Goal: Information Seeking & Learning: Learn about a topic

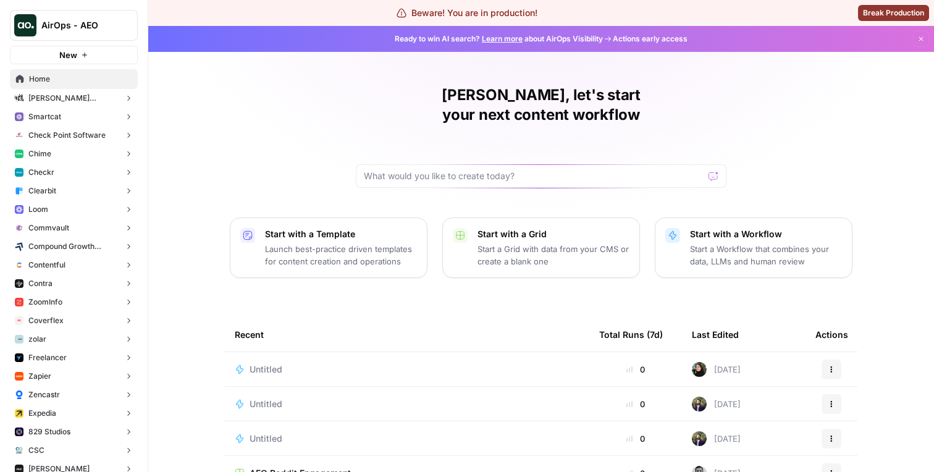
click at [103, 37] on button "AirOps - AEO" at bounding box center [74, 25] width 128 height 31
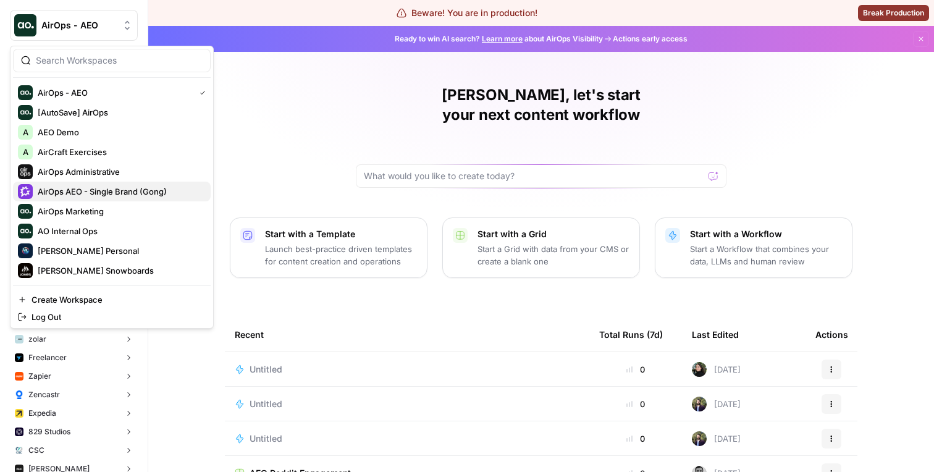
click at [92, 188] on span "AirOps AEO - Single Brand (Gong)" at bounding box center [119, 191] width 163 height 12
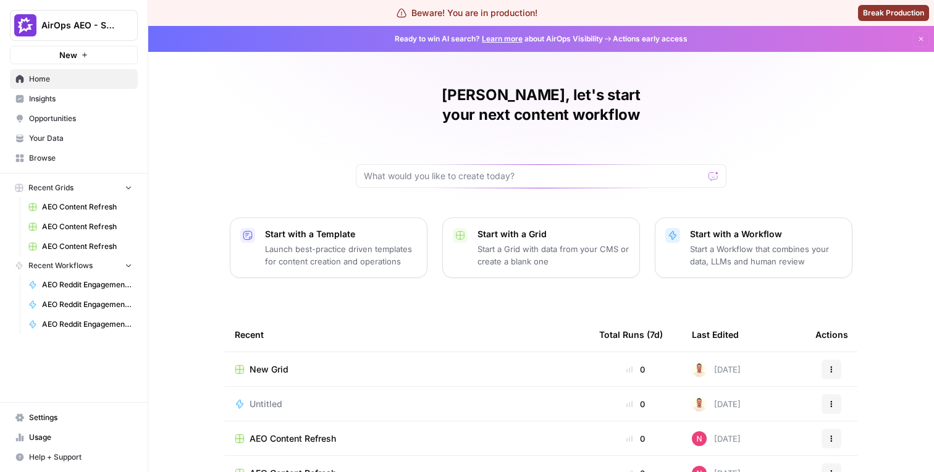
click at [66, 114] on span "Opportunities" at bounding box center [80, 118] width 103 height 11
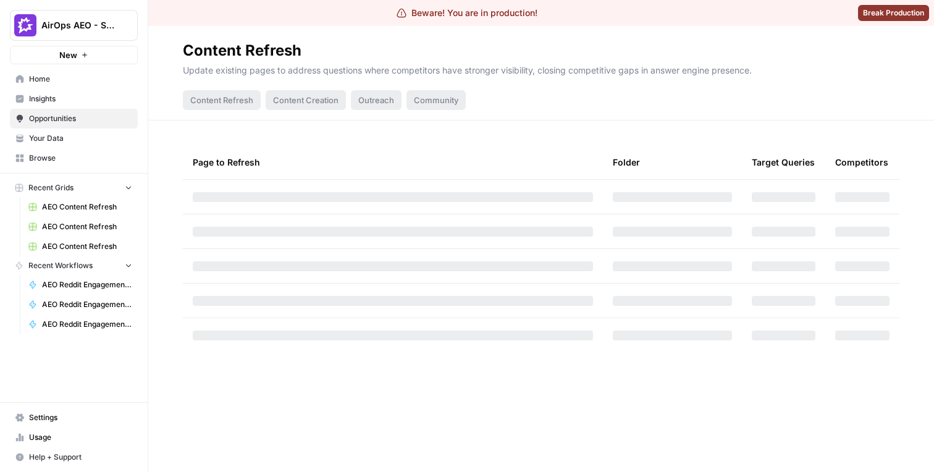
click at [66, 109] on link "Opportunities" at bounding box center [74, 119] width 128 height 20
click at [66, 106] on link "Insights" at bounding box center [74, 99] width 128 height 20
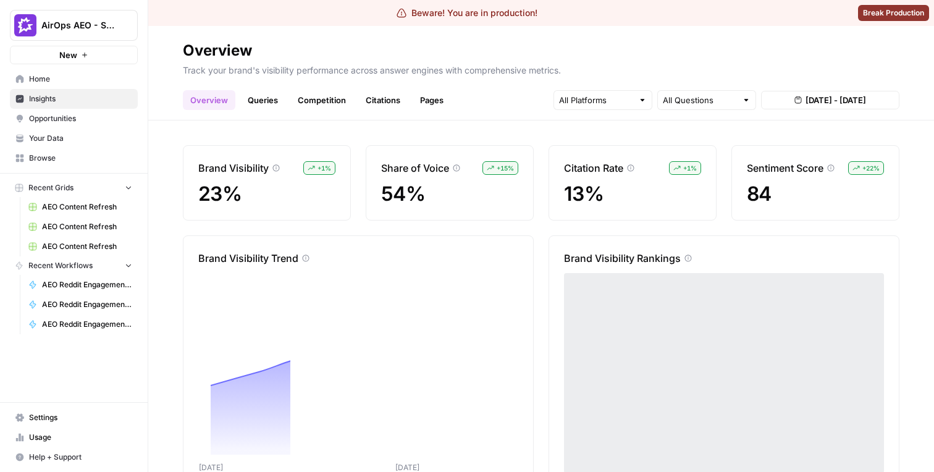
click at [370, 104] on link "Citations" at bounding box center [382, 100] width 49 height 20
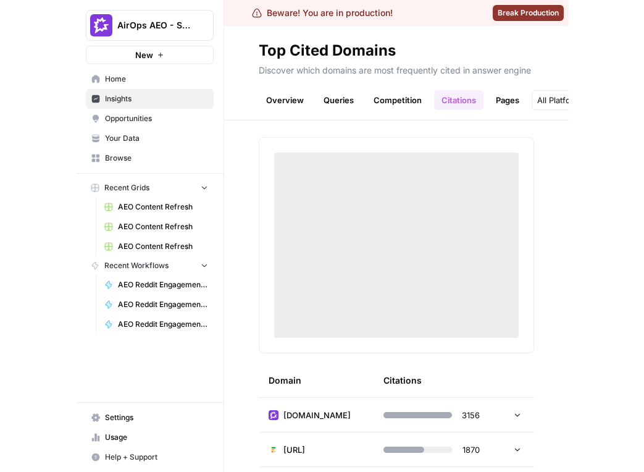
scroll to position [9, 0]
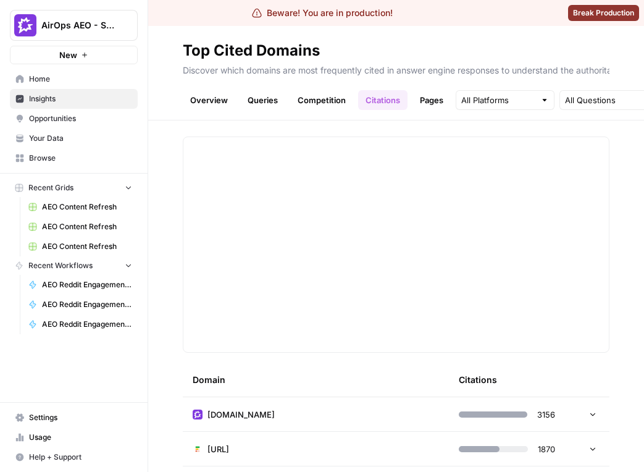
click at [428, 96] on link "Pages" at bounding box center [432, 100] width 38 height 20
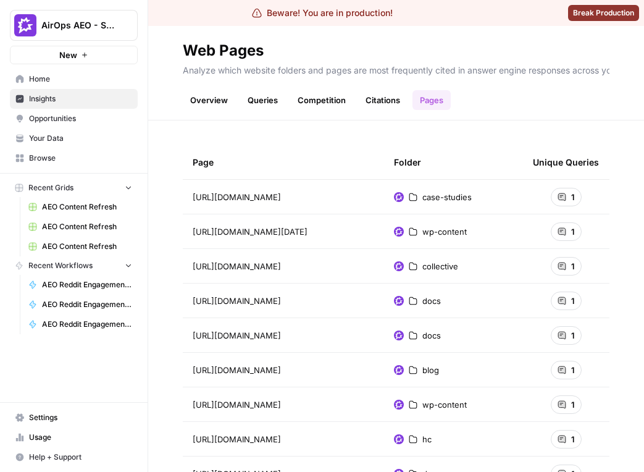
click at [331, 98] on link "Competition" at bounding box center [321, 100] width 63 height 20
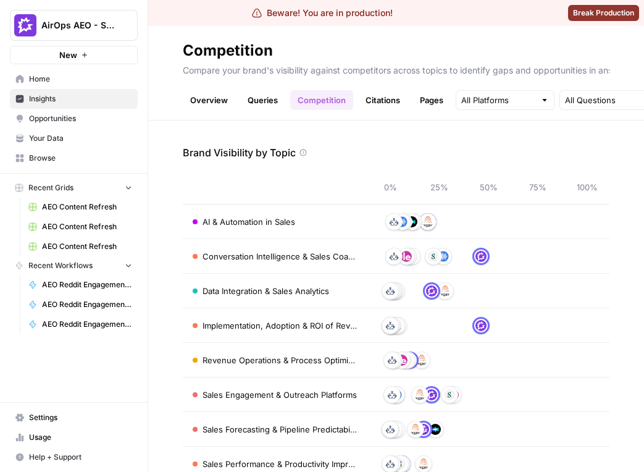
click at [263, 94] on link "Queries" at bounding box center [262, 100] width 45 height 20
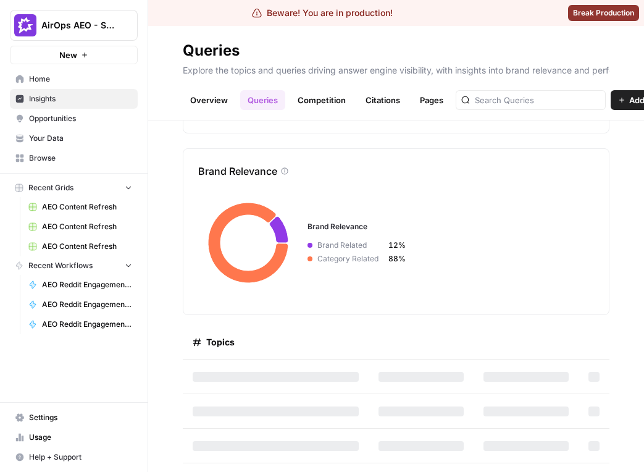
scroll to position [153, 0]
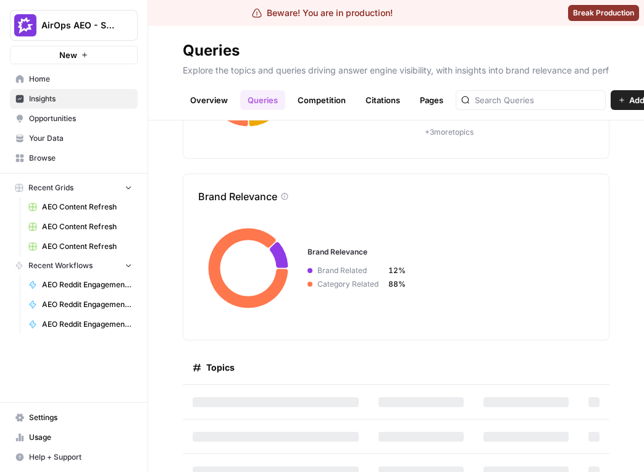
click at [221, 104] on link "Overview" at bounding box center [209, 100] width 53 height 20
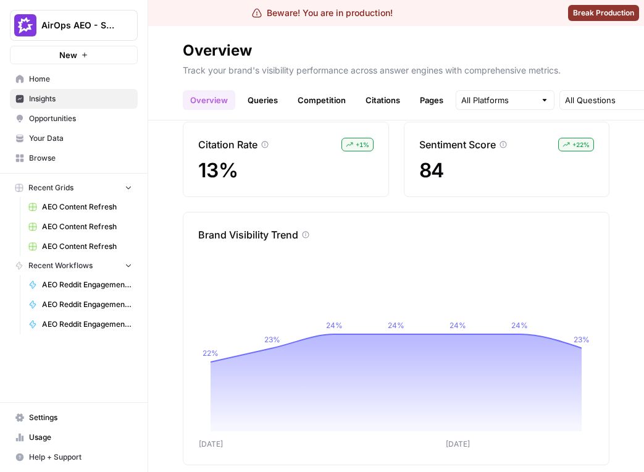
scroll to position [11, 0]
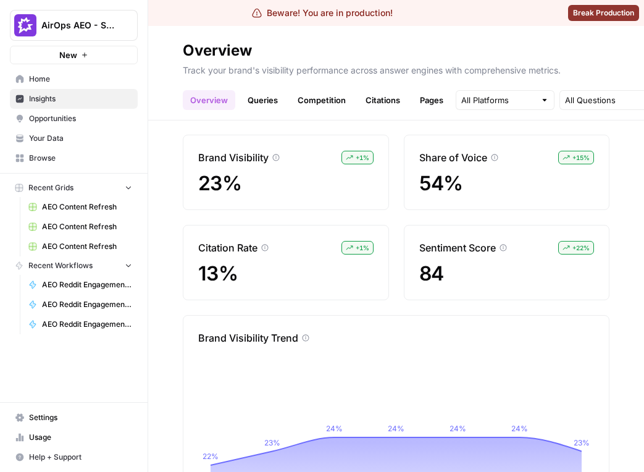
click at [374, 95] on link "Citations" at bounding box center [382, 100] width 49 height 20
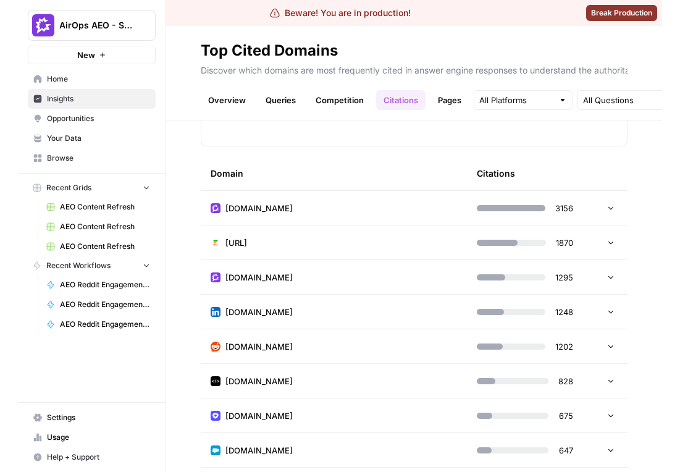
scroll to position [229, 0]
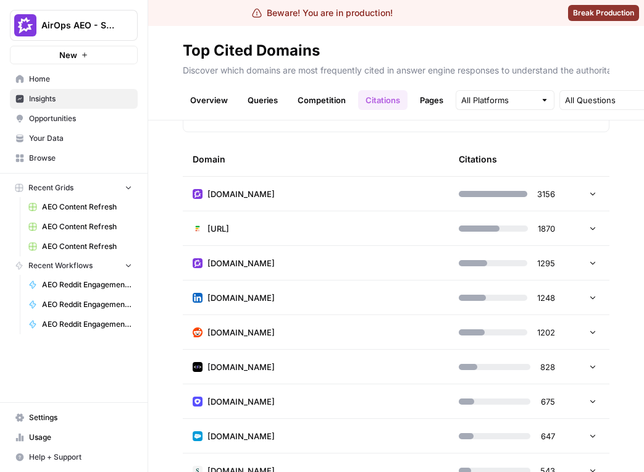
click at [394, 195] on td "[DOMAIN_NAME]" at bounding box center [316, 194] width 266 height 34
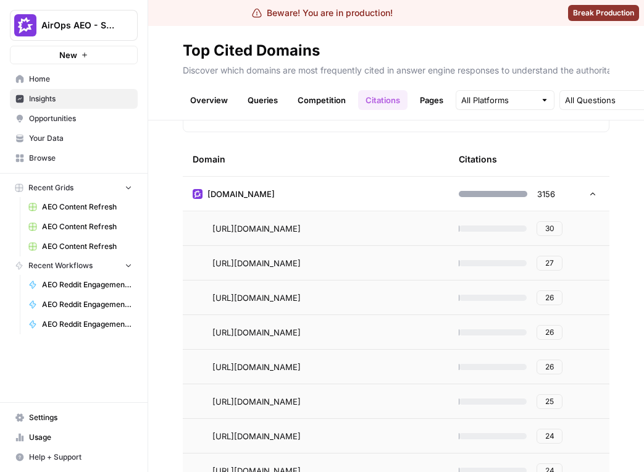
click at [391, 183] on td "[DOMAIN_NAME]" at bounding box center [316, 194] width 266 height 34
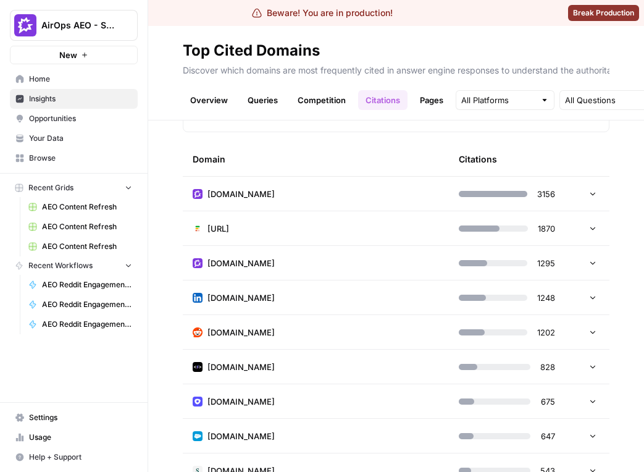
click at [374, 219] on td "[URL]" at bounding box center [316, 228] width 266 height 34
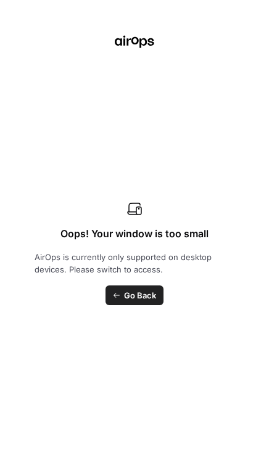
click at [224, 64] on div "Oops! Your window is too small AirOps is currently only supported on desktop de…" at bounding box center [134, 236] width 269 height 472
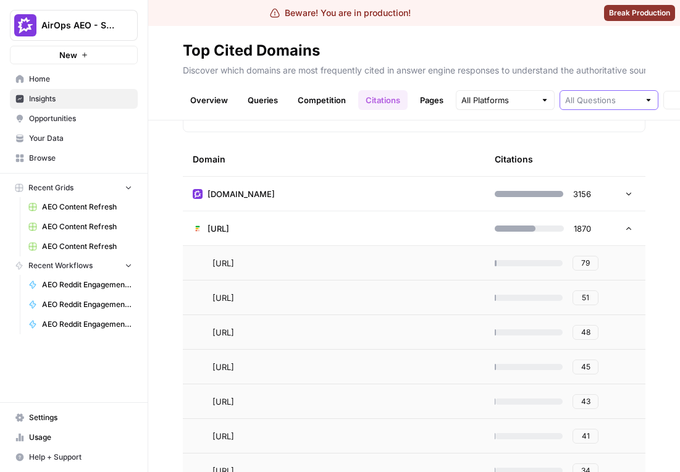
click at [488, 96] on input "text" at bounding box center [602, 100] width 74 height 12
type input "All Questions"
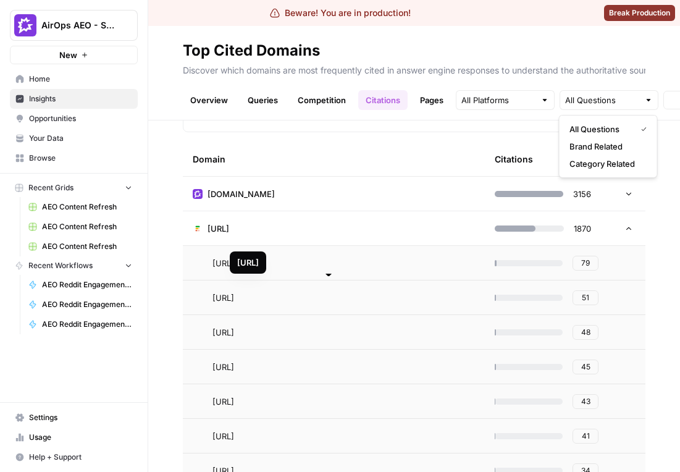
click at [397, 109] on link "Citations" at bounding box center [382, 100] width 49 height 20
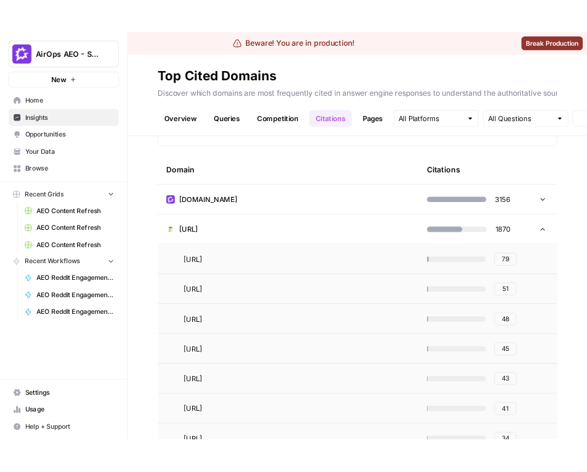
scroll to position [0, 0]
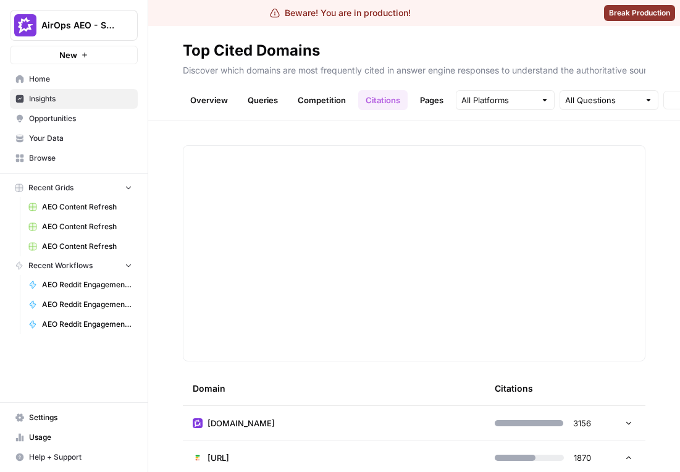
click at [347, 98] on link "Competition" at bounding box center [321, 100] width 63 height 20
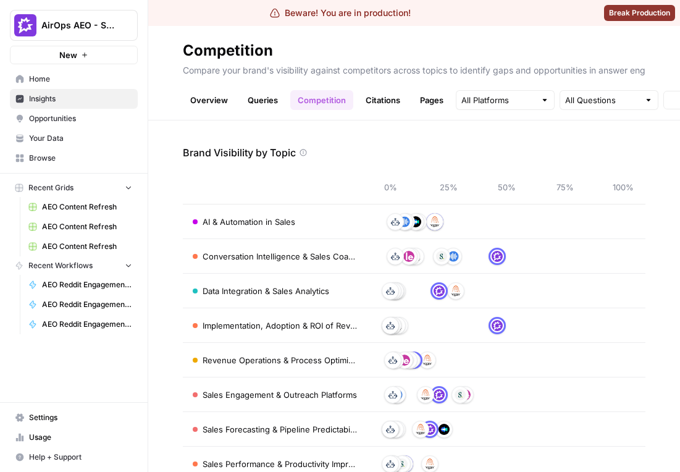
click at [387, 98] on link "Citations" at bounding box center [382, 100] width 49 height 20
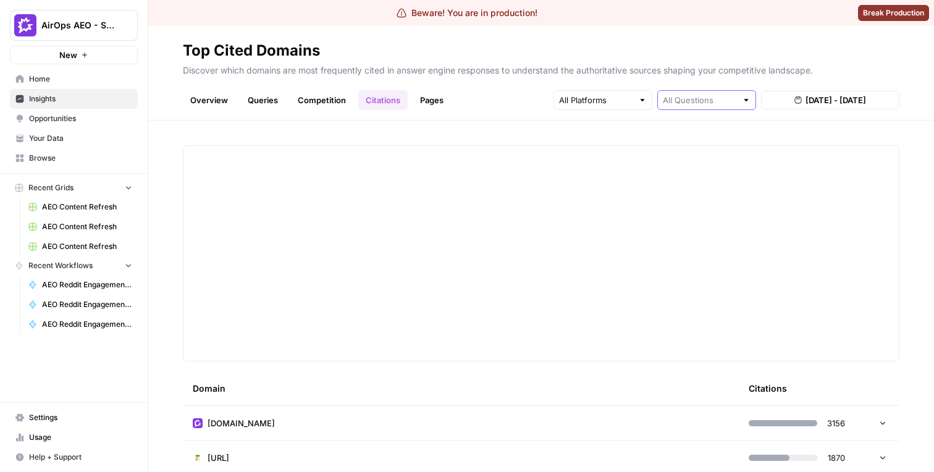
click at [488, 100] on input "text" at bounding box center [700, 100] width 74 height 12
type input "All Questions"
click at [488, 106] on div at bounding box center [603, 100] width 99 height 20
click at [488, 98] on input "text" at bounding box center [700, 100] width 74 height 12
type input "All Questions"
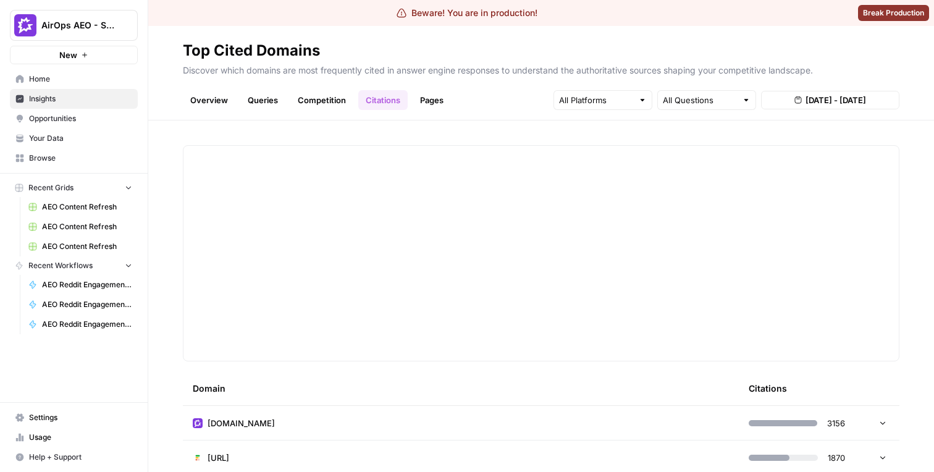
click at [455, 316] on div at bounding box center [541, 253] width 686 height 185
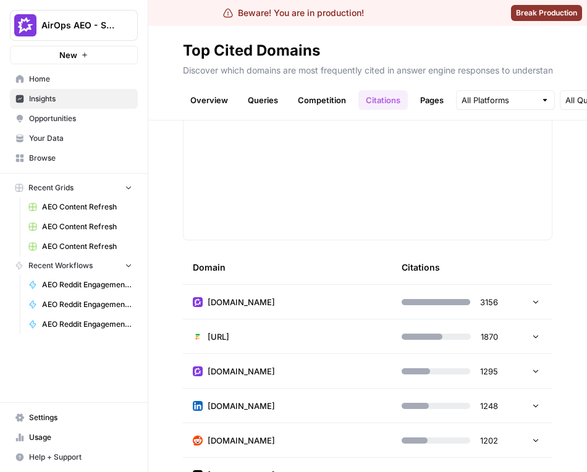
scroll to position [135, 0]
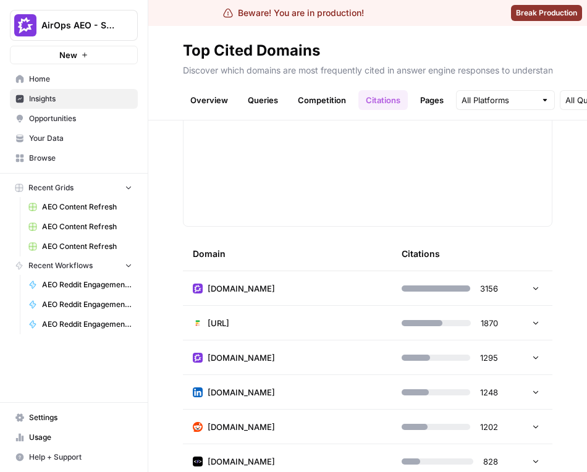
click at [343, 286] on td "[DOMAIN_NAME]" at bounding box center [287, 288] width 209 height 34
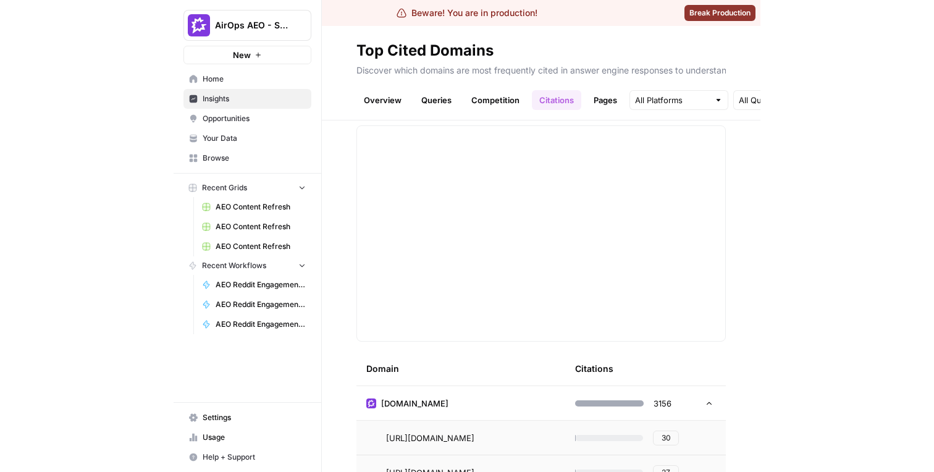
scroll to position [0, 0]
